Goal: Task Accomplishment & Management: Complete application form

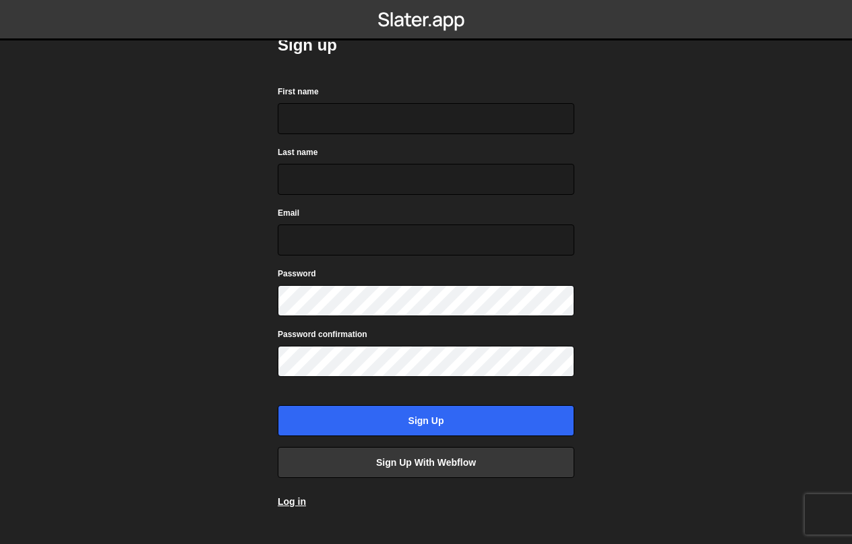
scroll to position [13, 0]
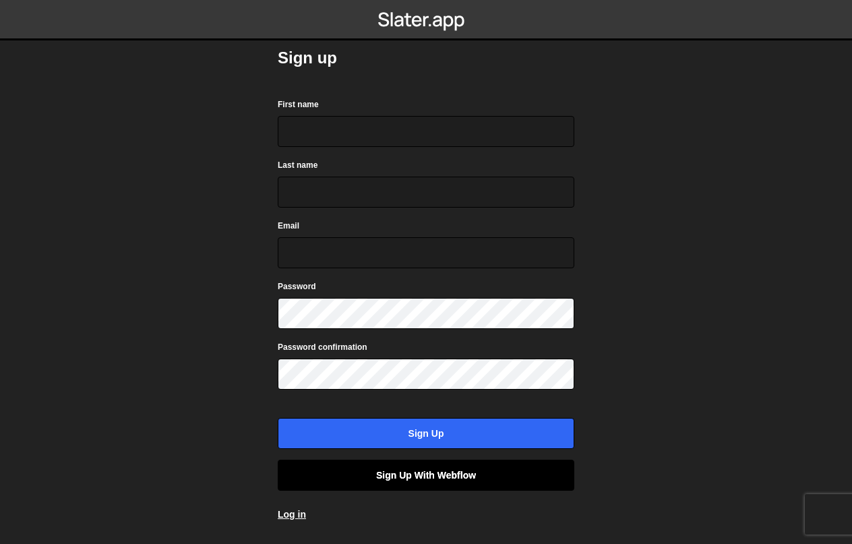
click at [372, 481] on link "Sign up with Webflow" at bounding box center [426, 475] width 297 height 31
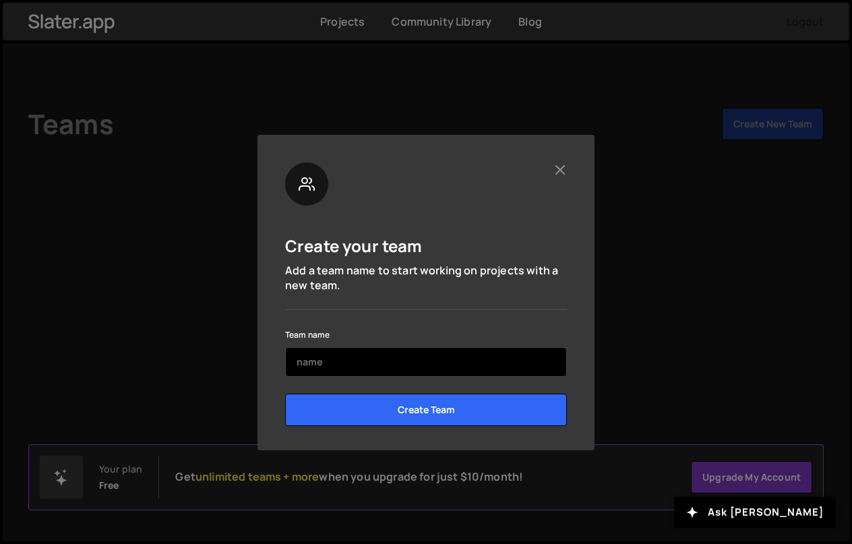
click at [496, 365] on input "text" at bounding box center [426, 362] width 282 height 30
type input "H"
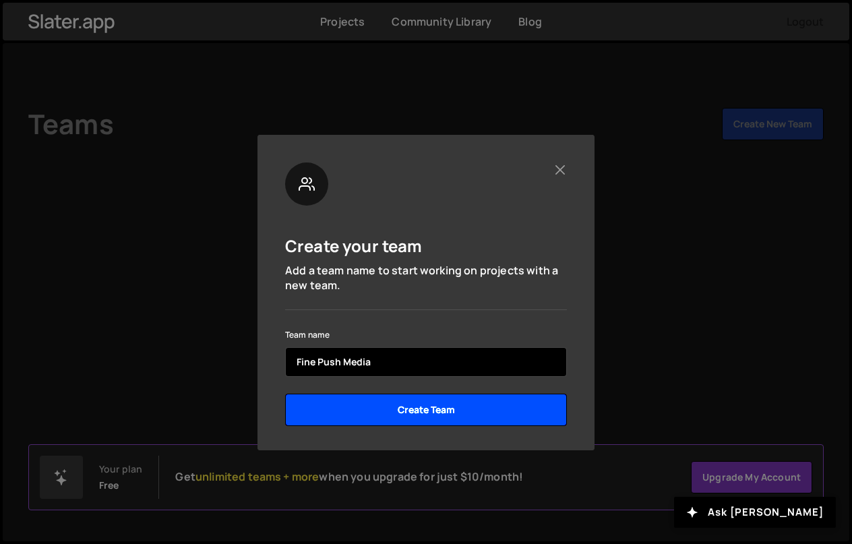
type input "Fine Push Media"
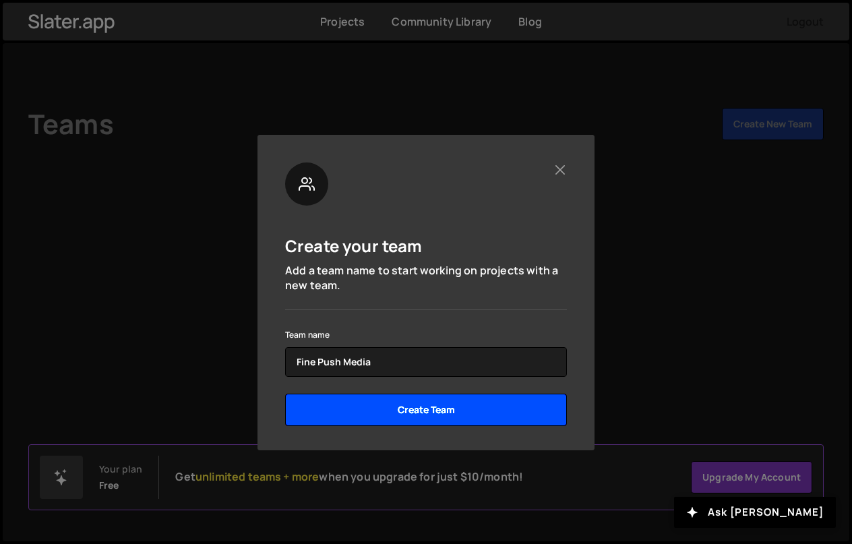
click at [398, 414] on input "Create Team" at bounding box center [426, 410] width 282 height 32
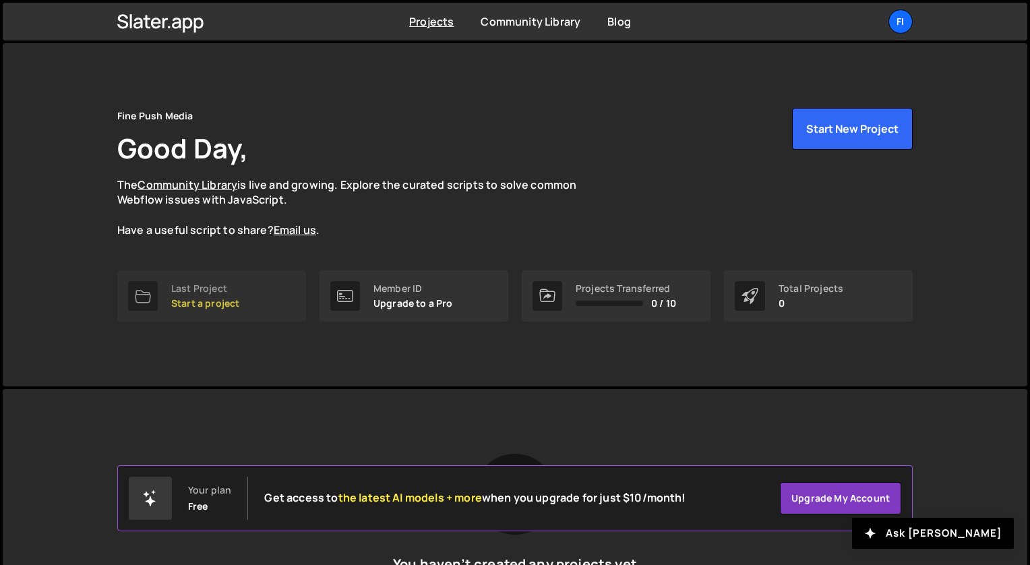
click at [258, 297] on link "Last Project Start a project" at bounding box center [211, 295] width 189 height 51
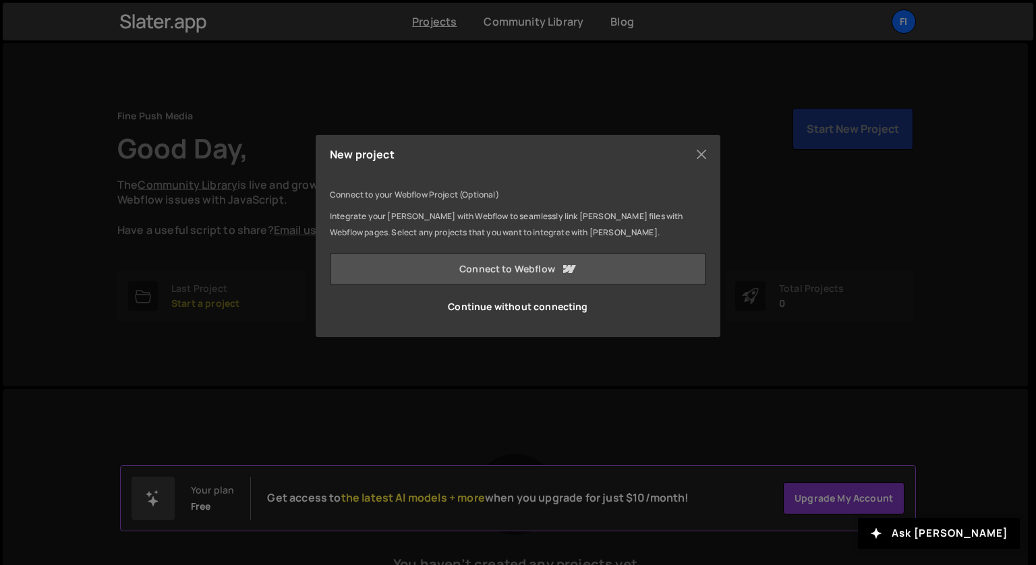
click at [605, 276] on link "Connect to Webflow" at bounding box center [518, 269] width 376 height 32
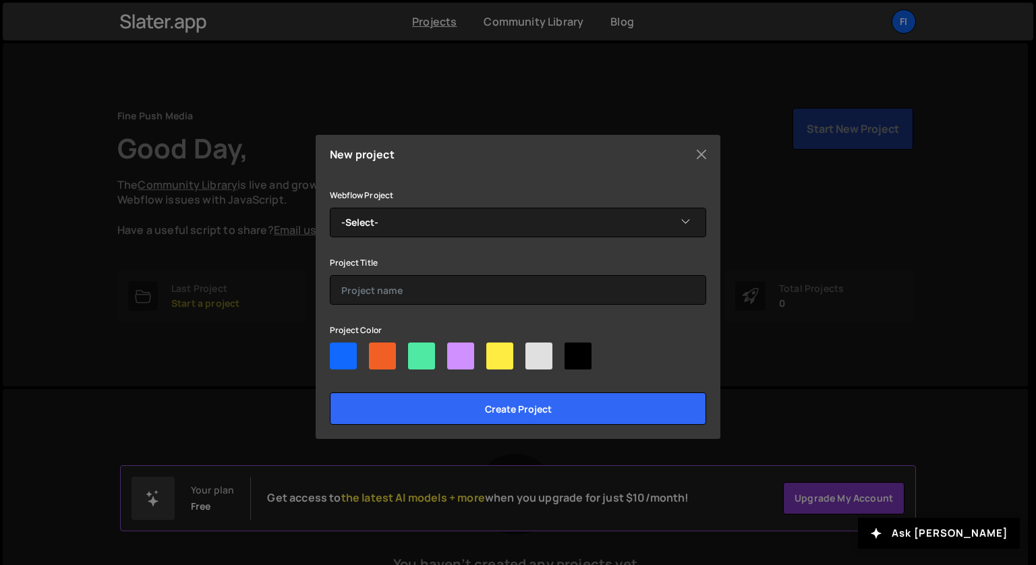
click at [607, 237] on div "Webflow Project -Select- MB 1 Project Title Project Color Create project" at bounding box center [518, 306] width 376 height 238
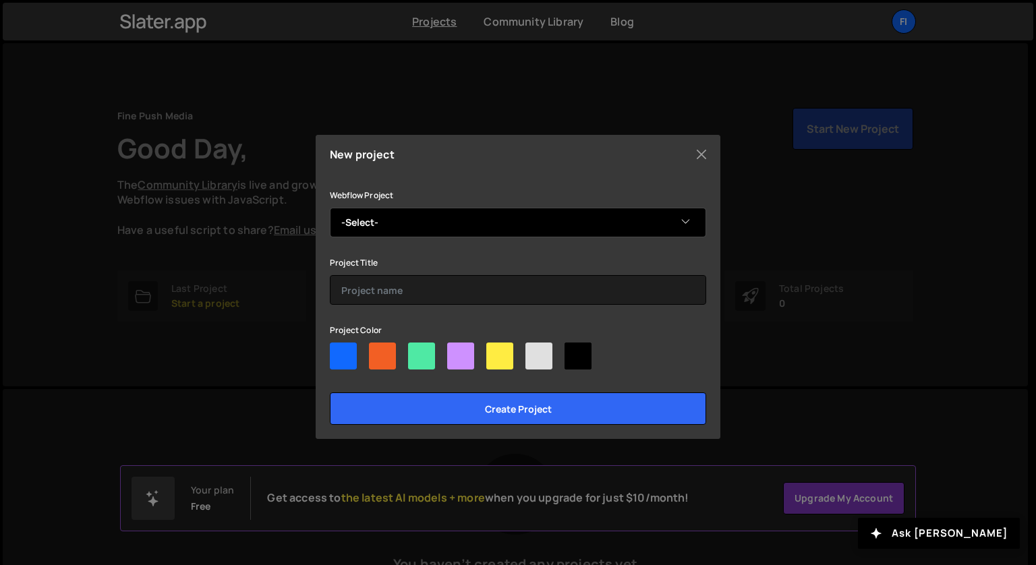
click at [600, 225] on select "-Select- MB 1" at bounding box center [518, 223] width 376 height 30
select select "68ae6ed8ef78cac0ec7933c8"
click at [330, 208] on select "-Select- MB 1" at bounding box center [518, 223] width 376 height 30
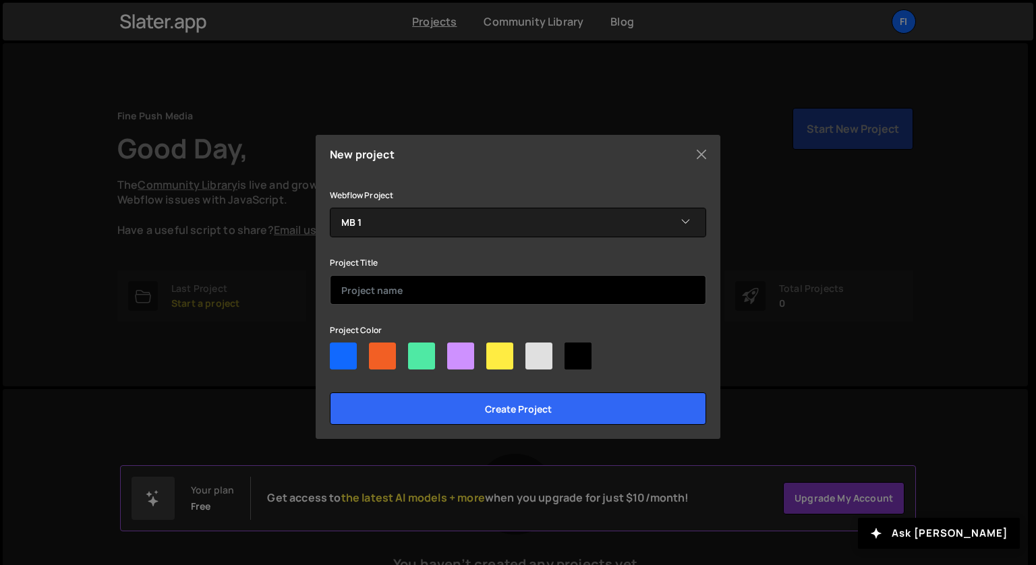
click at [614, 287] on input "text" at bounding box center [518, 290] width 376 height 30
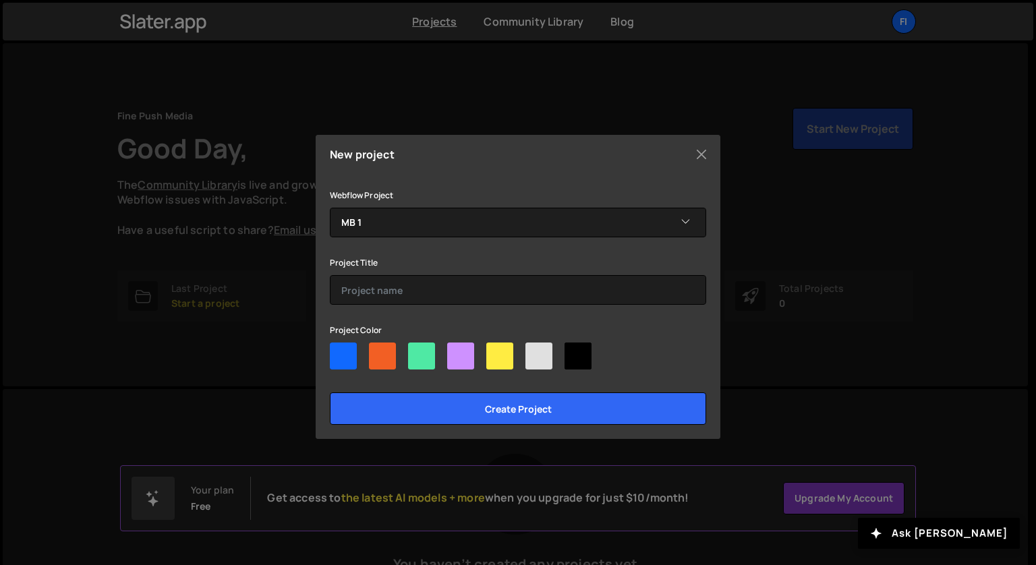
click at [382, 353] on div at bounding box center [382, 356] width 27 height 27
click at [378, 351] on input"] "radio" at bounding box center [373, 347] width 9 height 9
radio input"] "true"
click at [505, 353] on div at bounding box center [499, 356] width 27 height 27
click at [495, 351] on input"] "radio" at bounding box center [490, 347] width 9 height 9
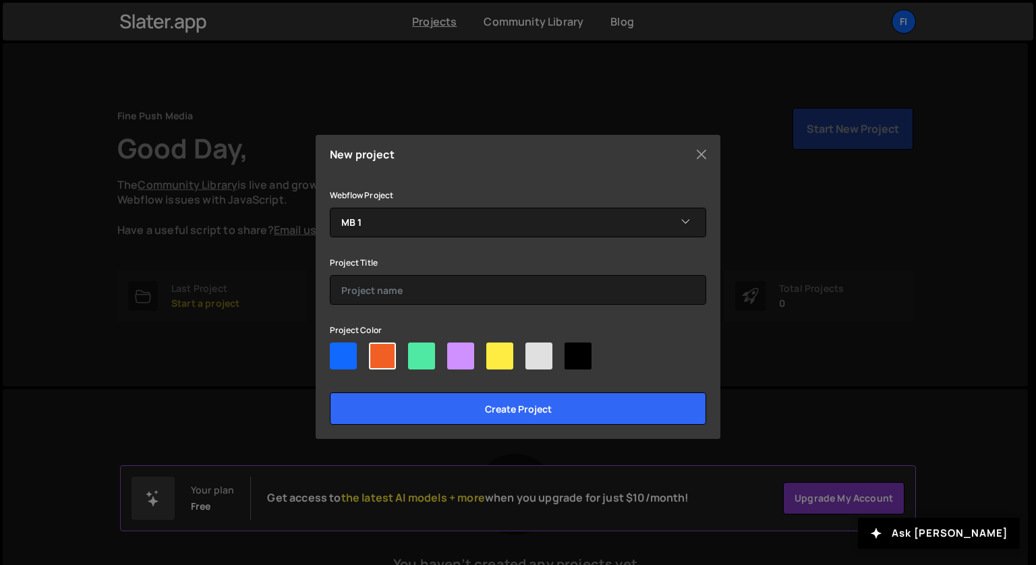
radio input"] "true"
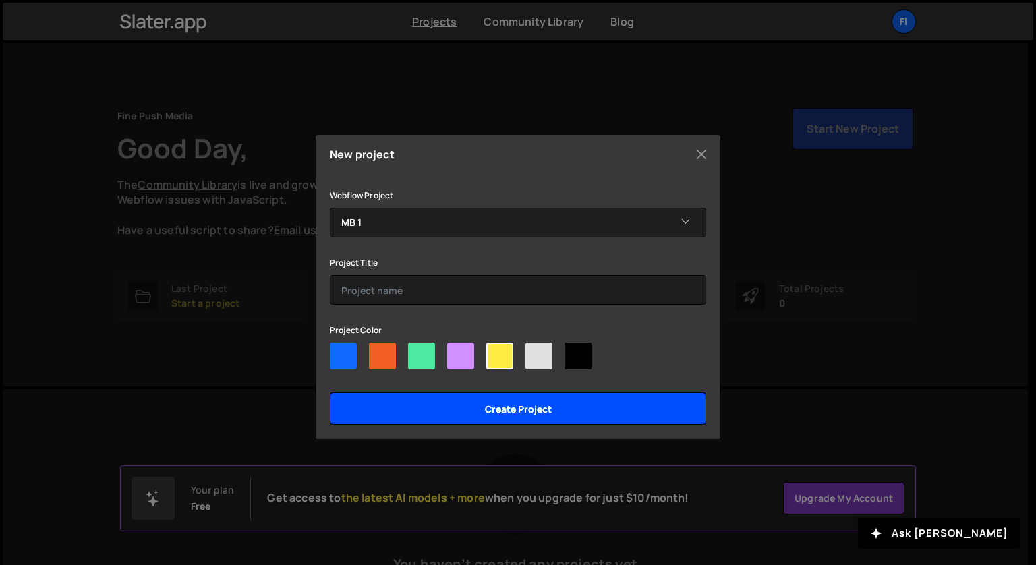
click at [507, 405] on input "Create project" at bounding box center [518, 408] width 376 height 32
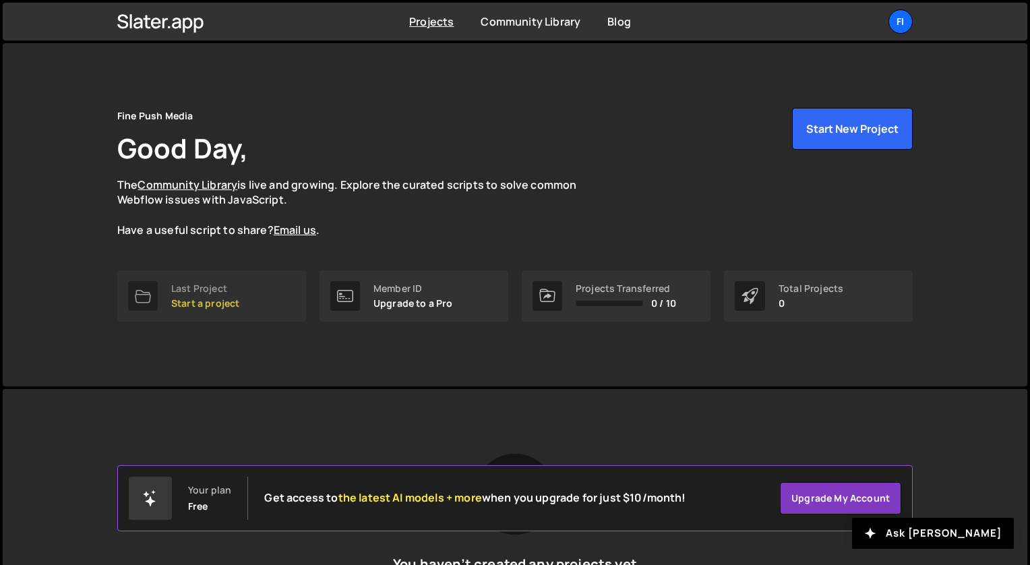
click at [216, 302] on p "Start a project" at bounding box center [205, 303] width 68 height 11
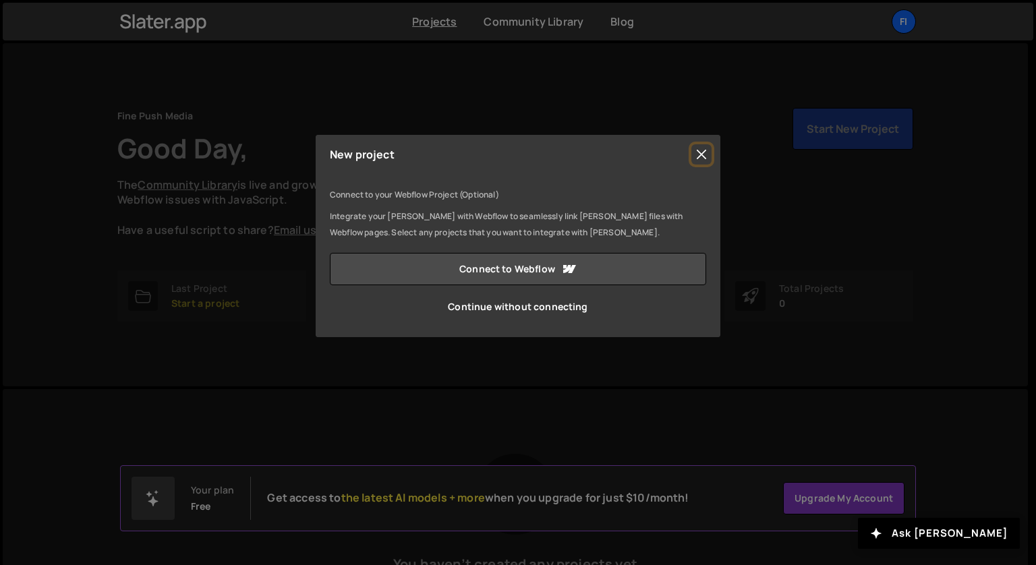
click at [703, 147] on button "Close" at bounding box center [701, 154] width 20 height 20
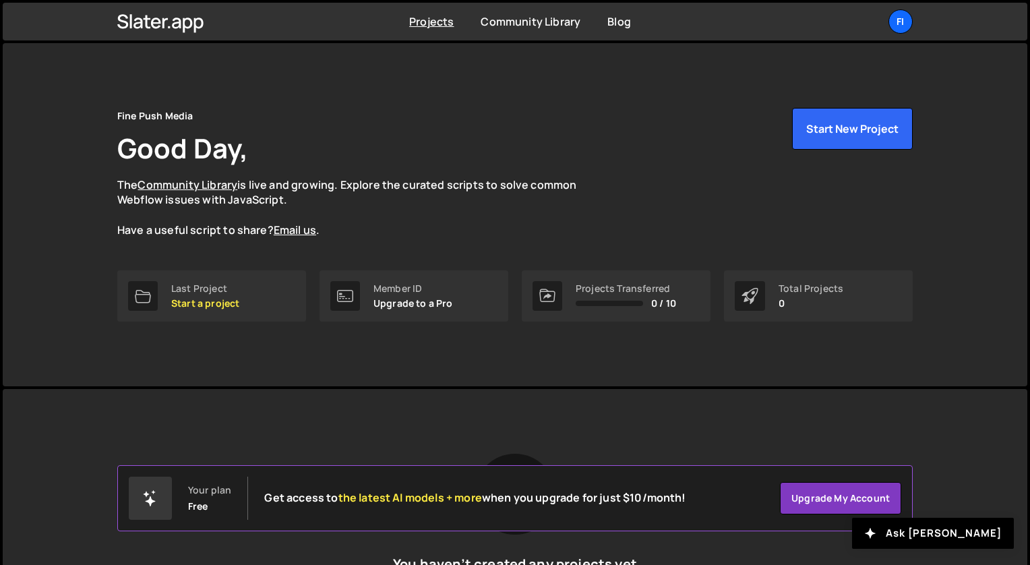
click at [426, 11] on div "Projects Community Library Blog Fi Projects Your Teams Account Upgrade Logout" at bounding box center [515, 22] width 836 height 38
click at [426, 20] on link "Projects" at bounding box center [431, 21] width 45 height 15
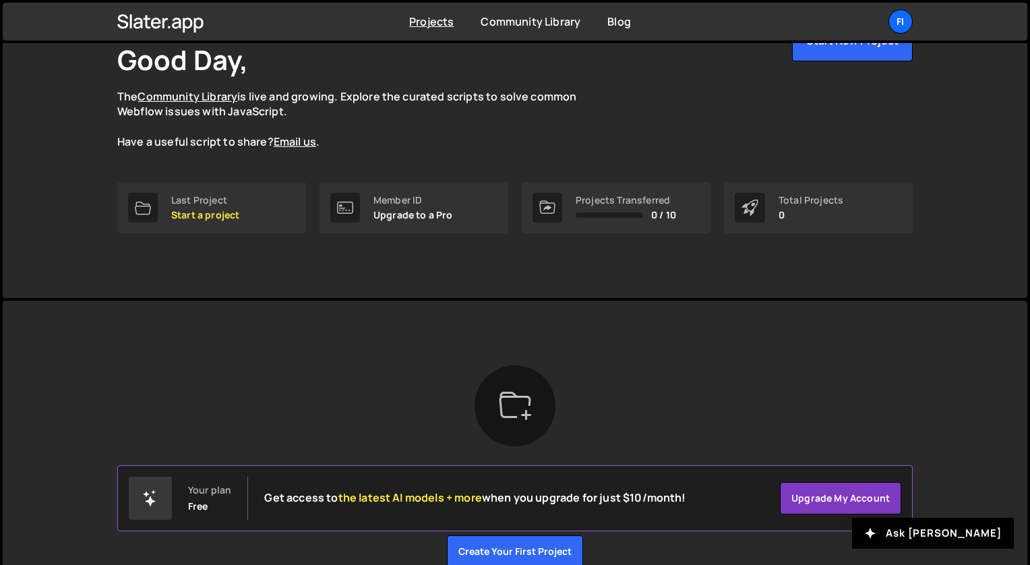
scroll to position [158, 0]
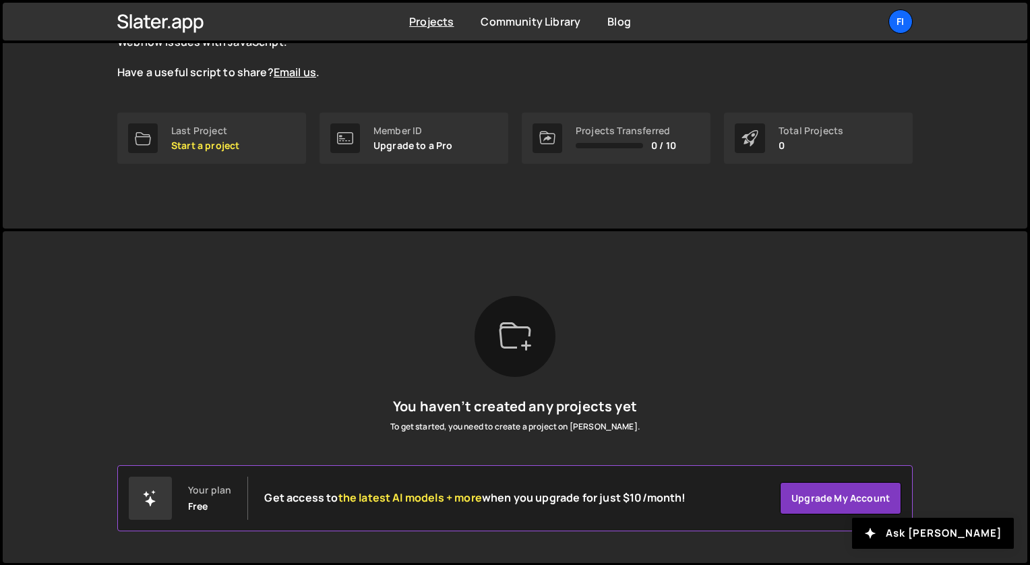
click at [951, 513] on div "[PERSON_NAME] is designed for desktop use. Please use a larger screen to access…" at bounding box center [515, 397] width 1025 height 332
click at [951, 523] on button "Ask [PERSON_NAME]" at bounding box center [933, 533] width 162 height 31
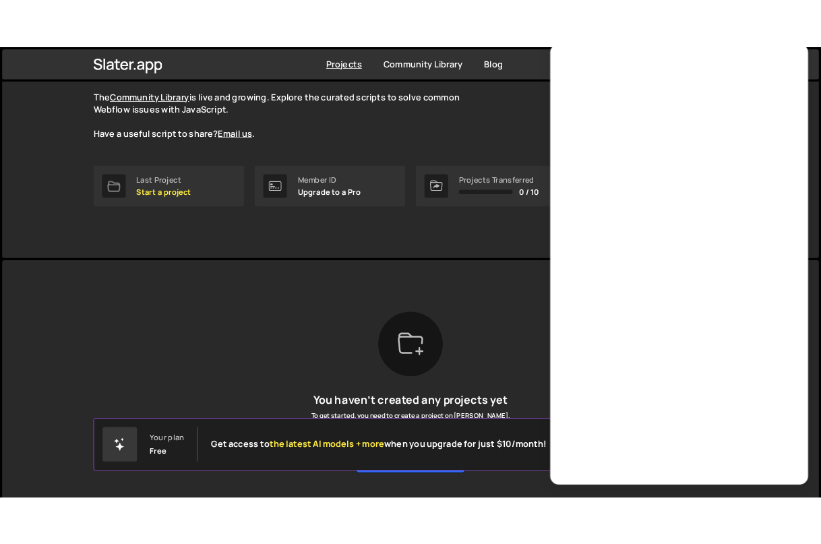
scroll to position [123, 0]
